Goal: Task Accomplishment & Management: Manage account settings

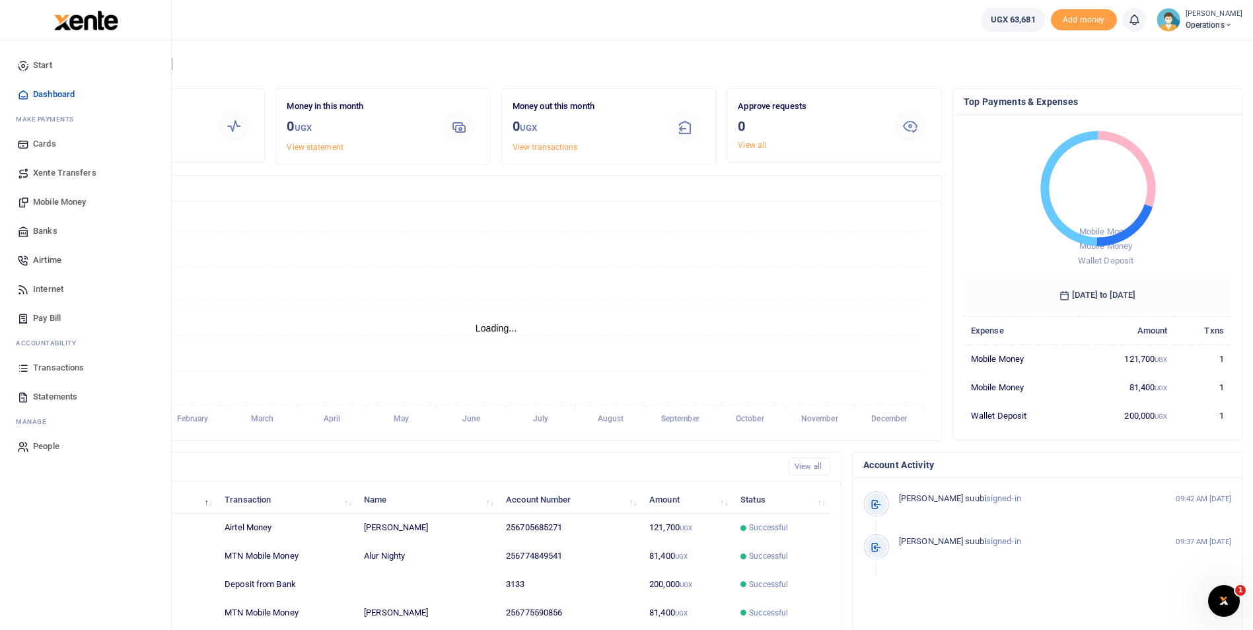
click at [49, 96] on span "Dashboard" at bounding box center [54, 94] width 42 height 13
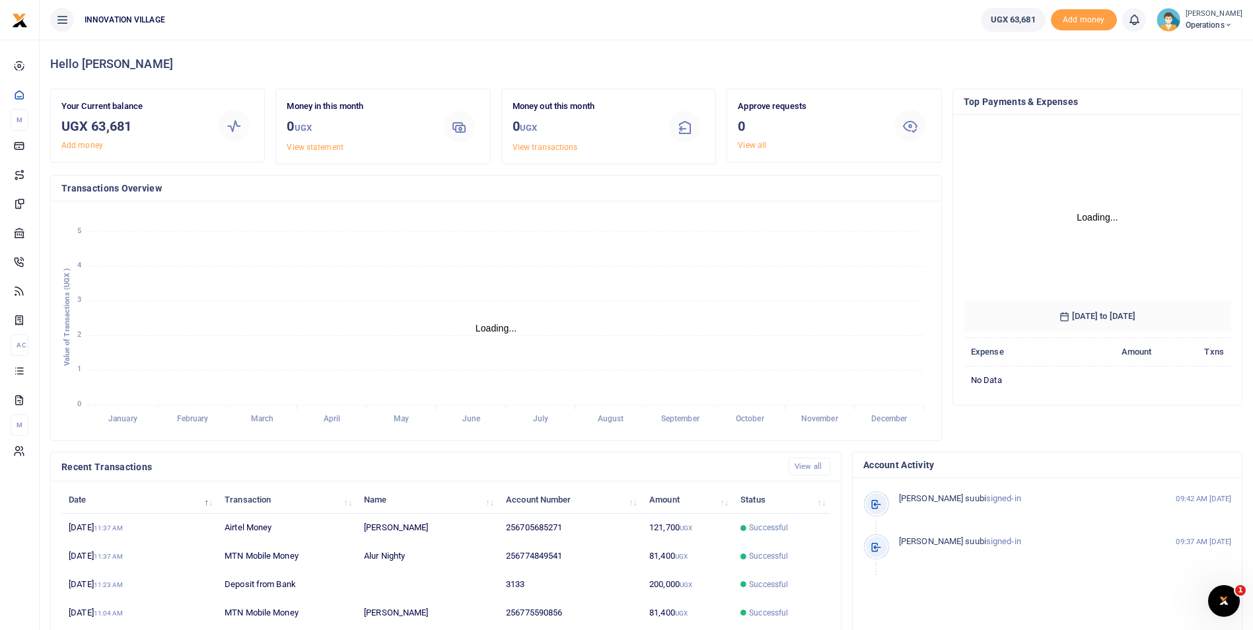
click at [1224, 22] on icon at bounding box center [1228, 24] width 8 height 9
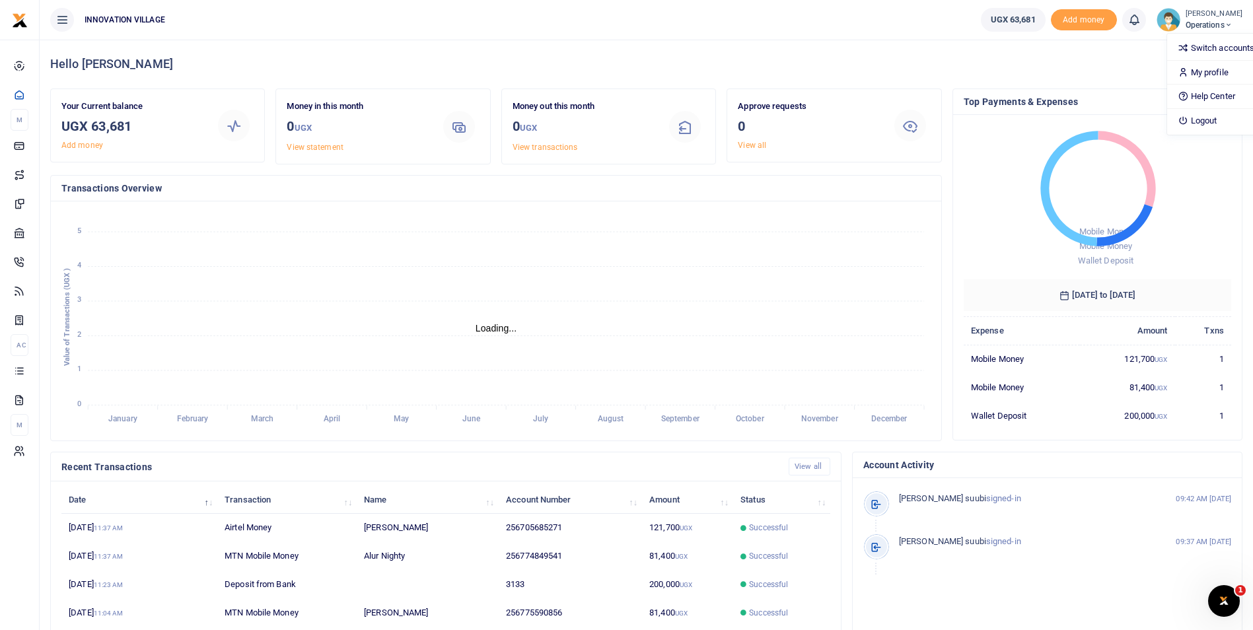
scroll to position [11, 11]
click at [1192, 44] on link "Switch accounts" at bounding box center [1219, 48] width 104 height 18
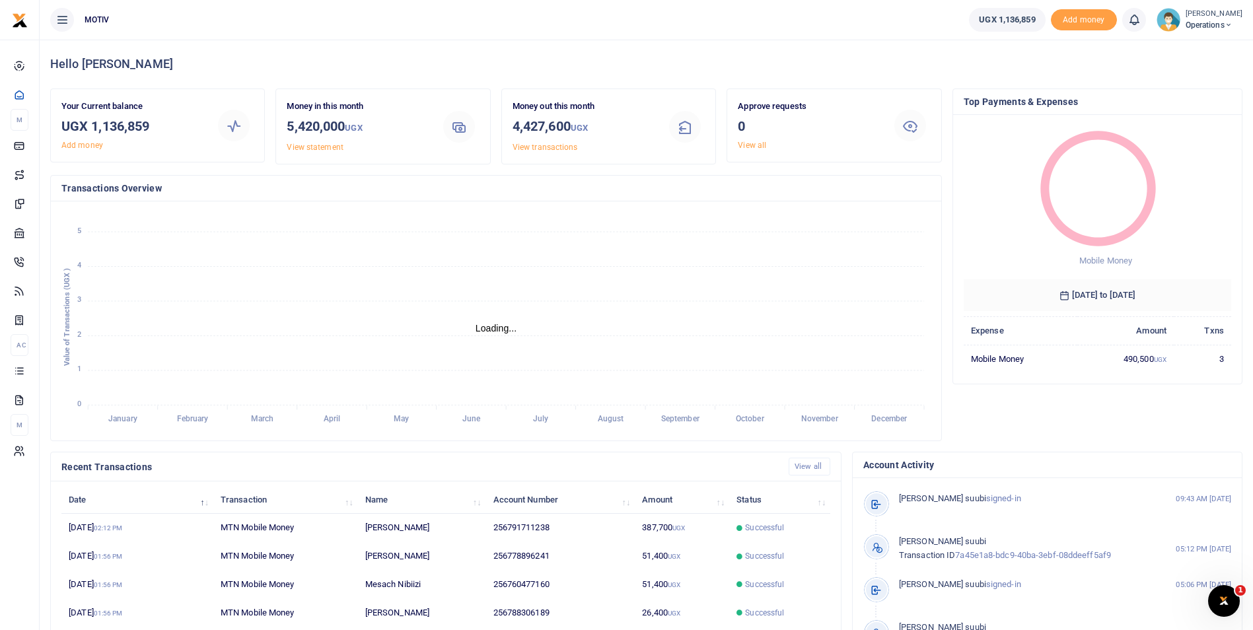
scroll to position [11, 11]
click at [1065, 22] on span "Add money" at bounding box center [1084, 20] width 66 height 22
